Goal: Find contact information: Find contact information

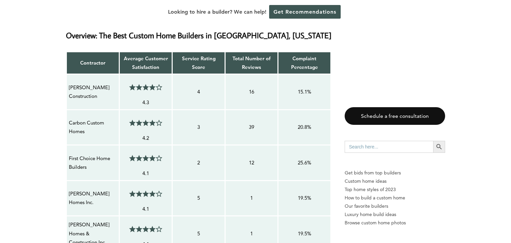
scroll to position [533, 0]
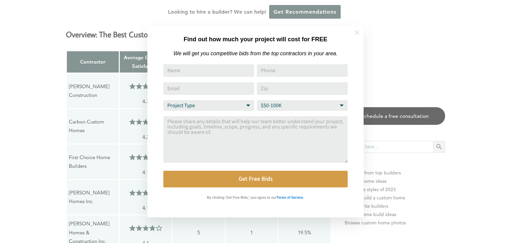
click at [359, 31] on icon at bounding box center [357, 32] width 7 height 7
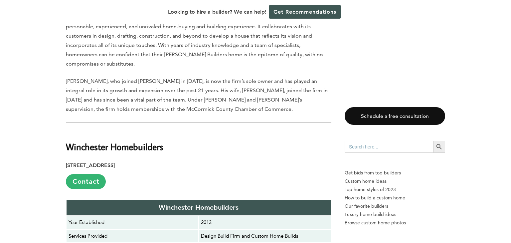
scroll to position [3170, 0]
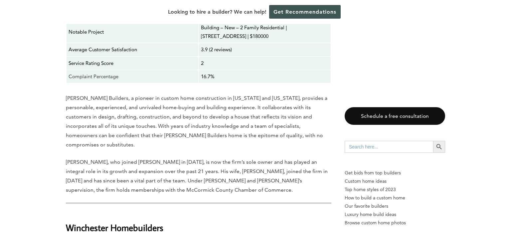
scroll to position [3090, 0]
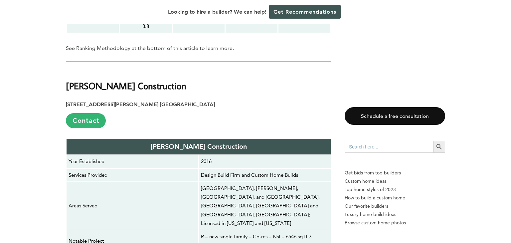
scroll to position [856, 0]
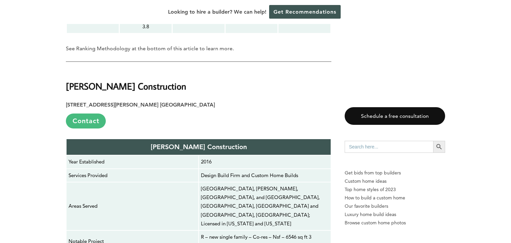
click at [85, 114] on link "Contact" at bounding box center [86, 121] width 40 height 15
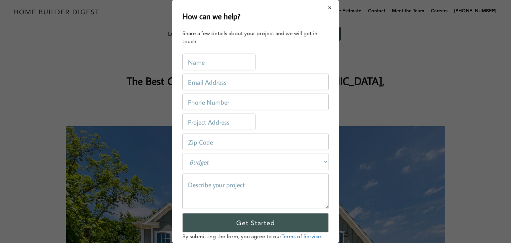
scroll to position [0, 0]
click at [330, 8] on button "Close modal" at bounding box center [330, 8] width 18 height 14
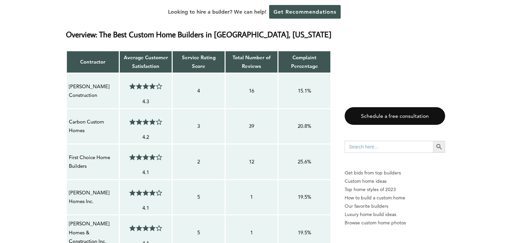
scroll to position [519, 0]
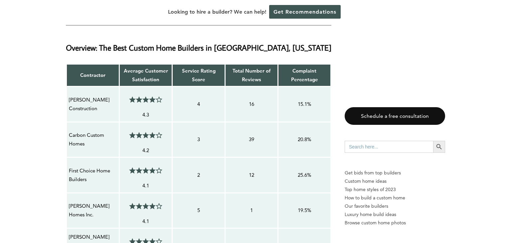
click at [93, 131] on p "Carbon Custom Homes" at bounding box center [93, 140] width 48 height 18
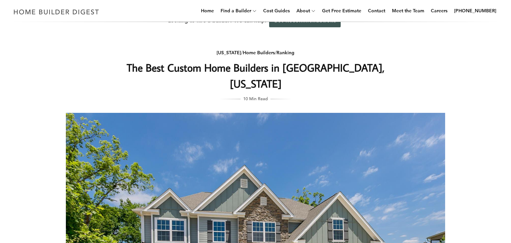
scroll to position [0, 0]
